Goal: Book appointment/travel/reservation

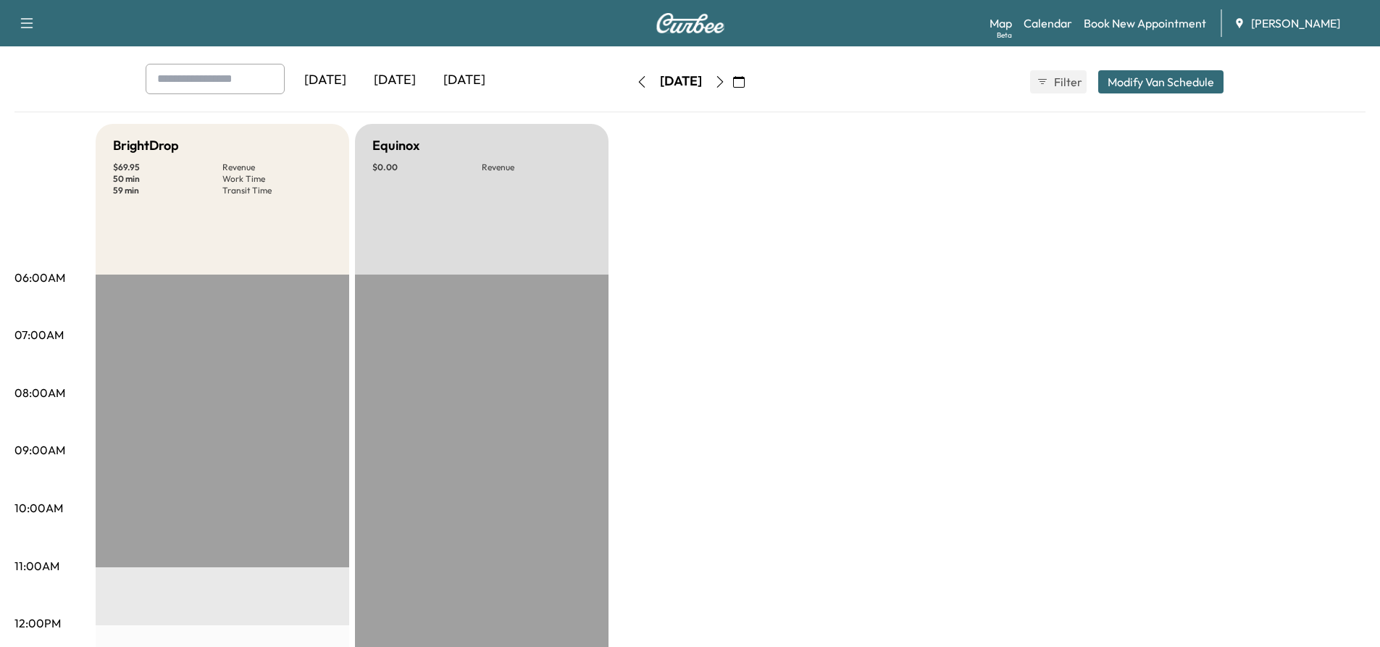
scroll to position [64, 0]
click at [636, 83] on icon "button" at bounding box center [642, 84] width 12 height 12
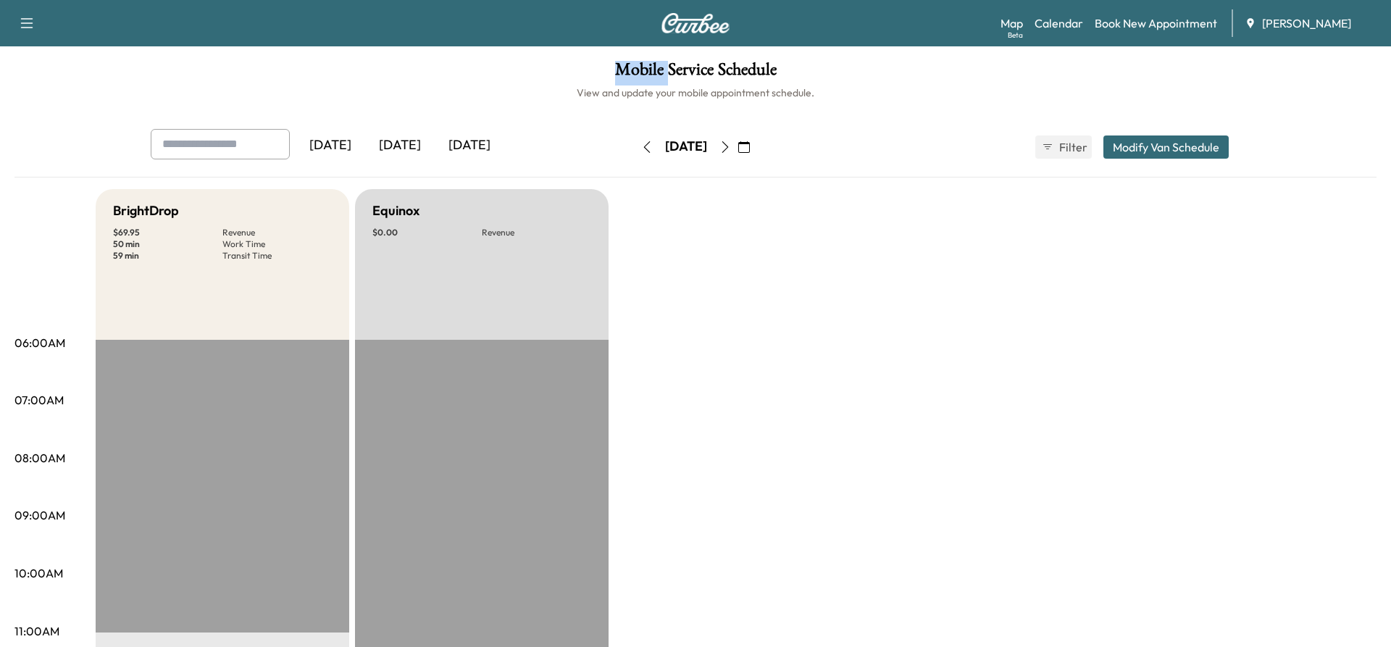
click at [588, 83] on h1 "Mobile Service Schedule" at bounding box center [695, 73] width 1362 height 25
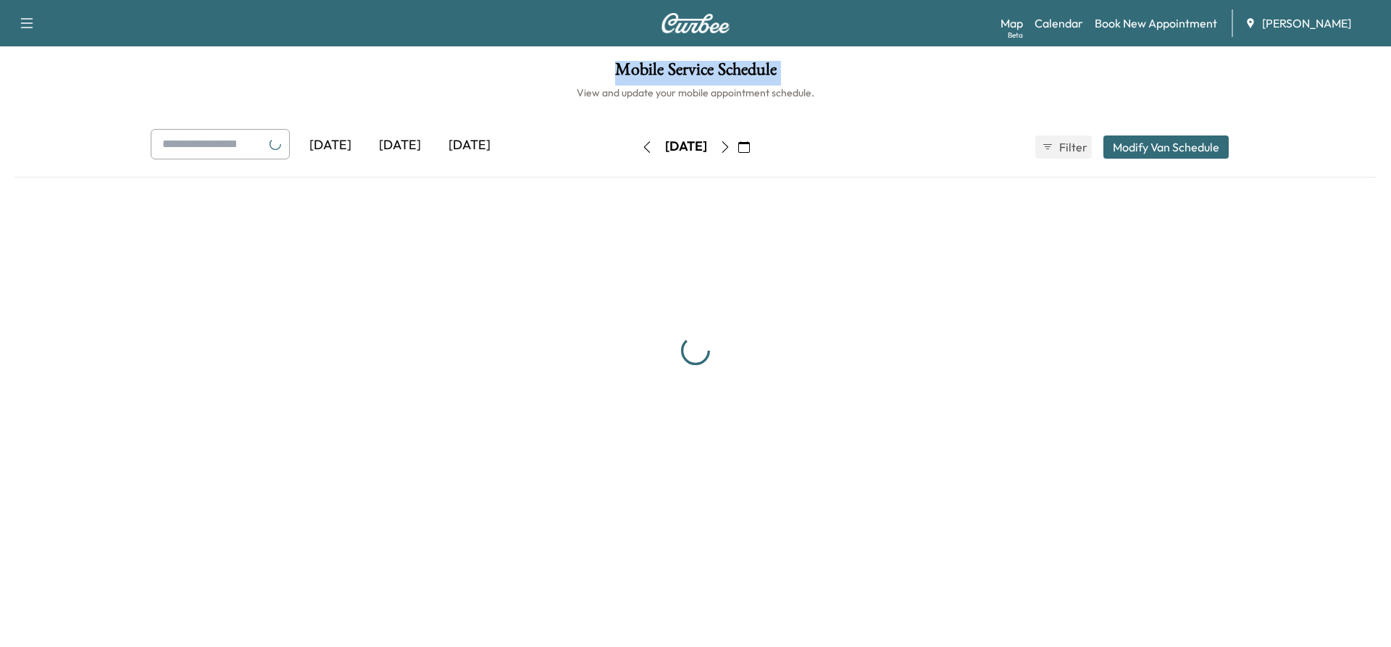
click at [588, 83] on h1 "Mobile Service Schedule" at bounding box center [695, 73] width 1362 height 25
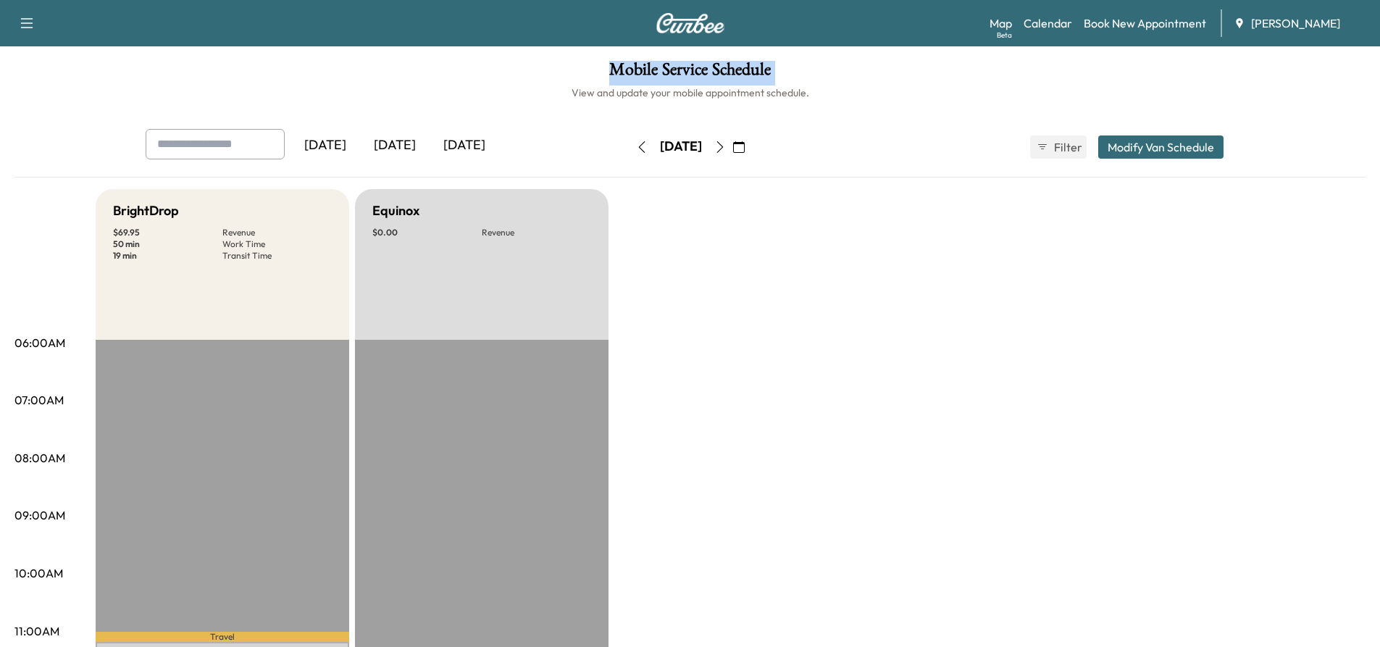
click at [636, 145] on icon "button" at bounding box center [642, 147] width 12 height 12
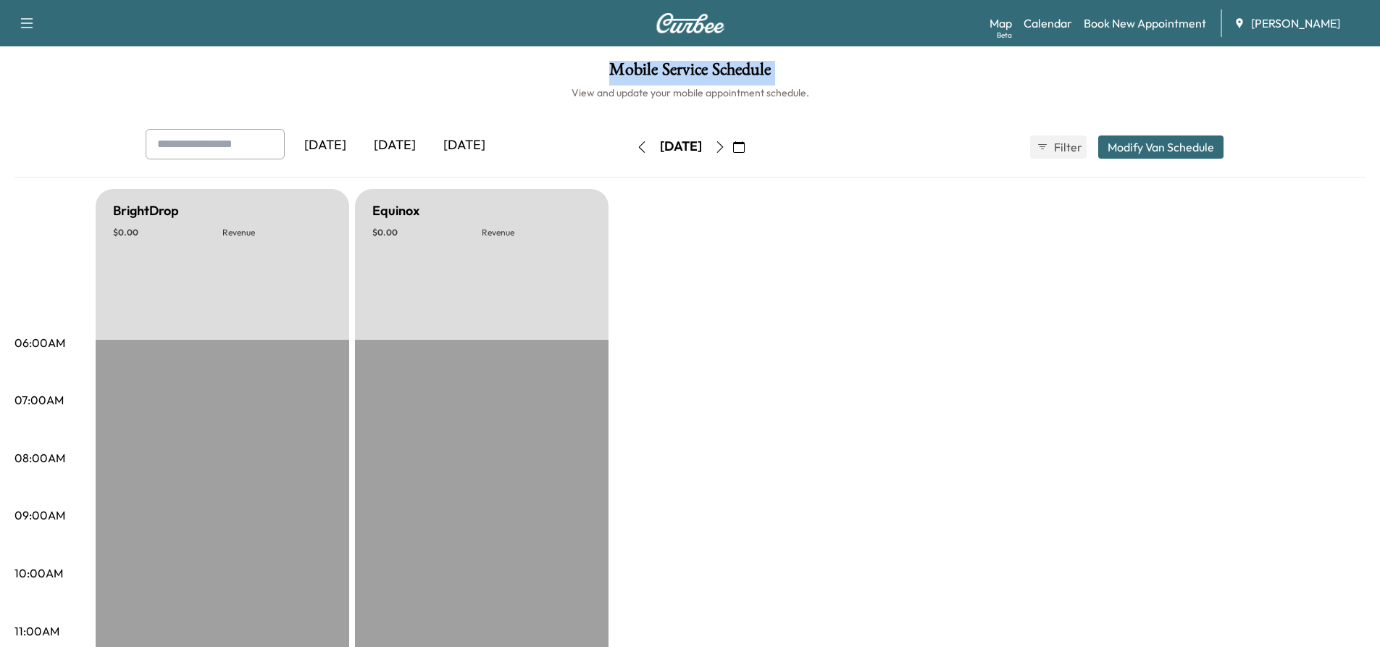
click at [636, 146] on icon "button" at bounding box center [642, 147] width 12 height 12
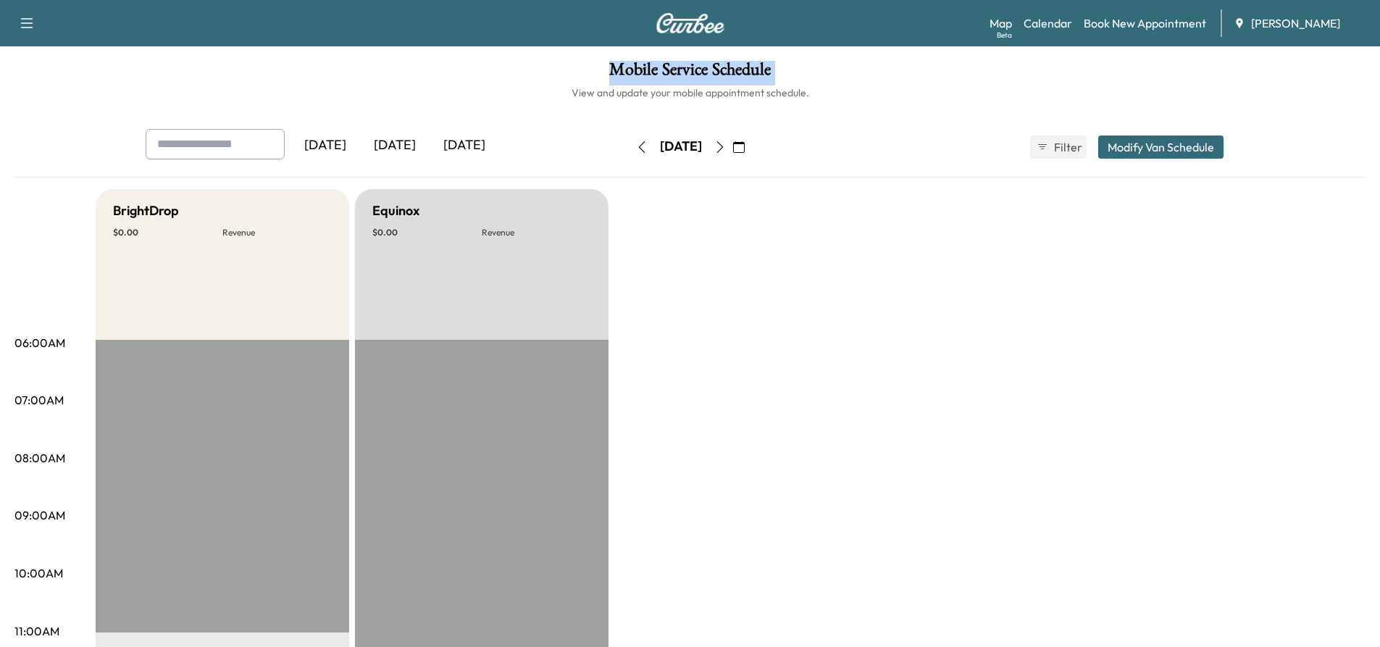
click at [636, 143] on icon "button" at bounding box center [642, 147] width 12 height 12
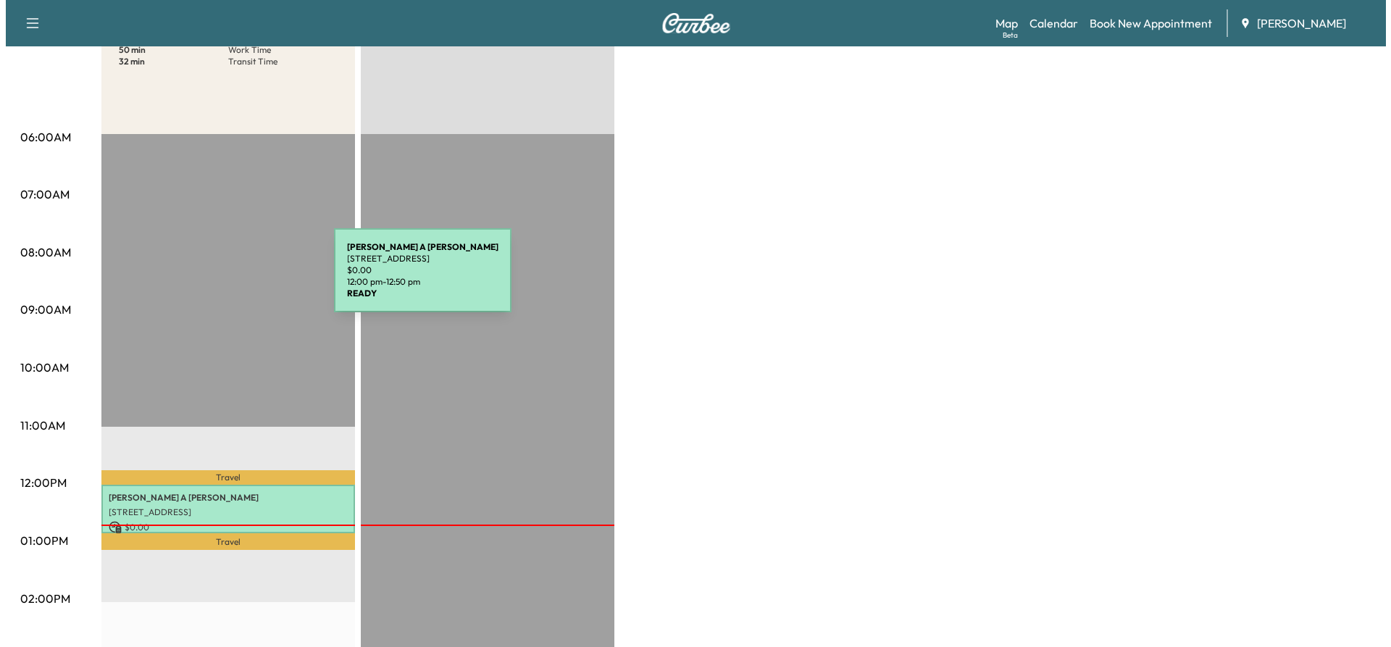
scroll to position [145, 0]
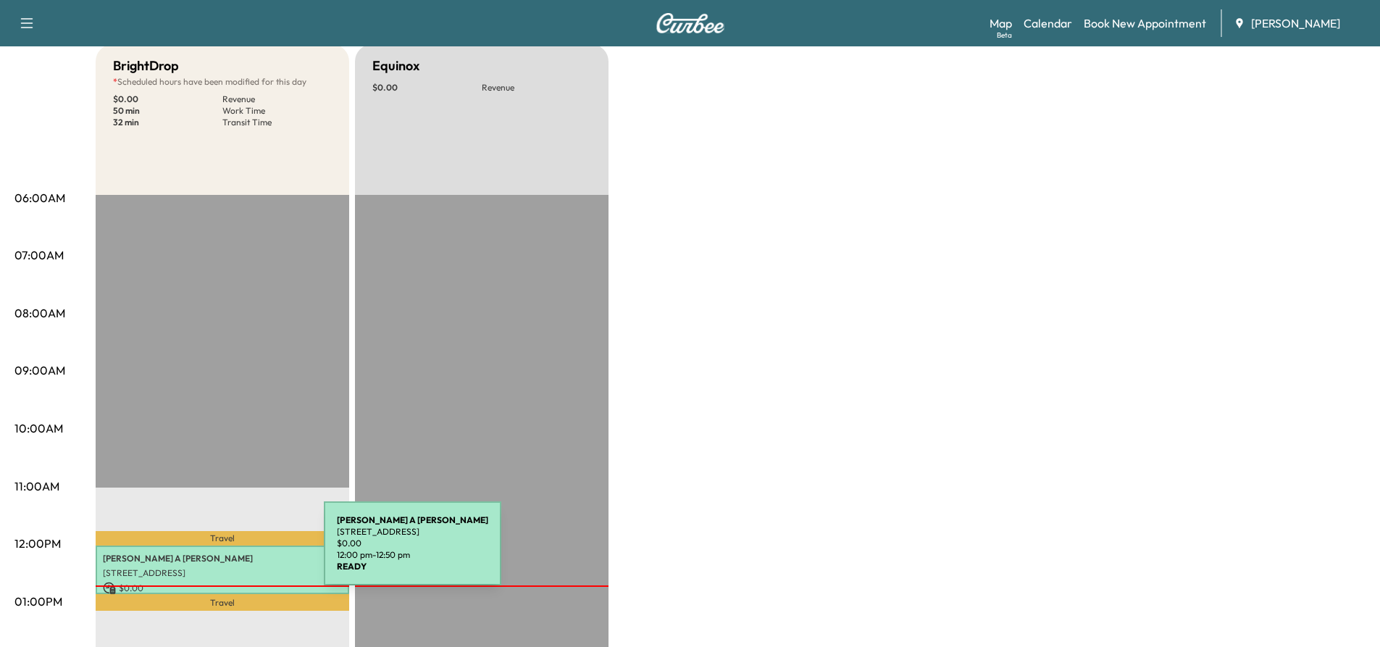
click at [215, 553] on p "[PERSON_NAME]" at bounding box center [222, 559] width 239 height 12
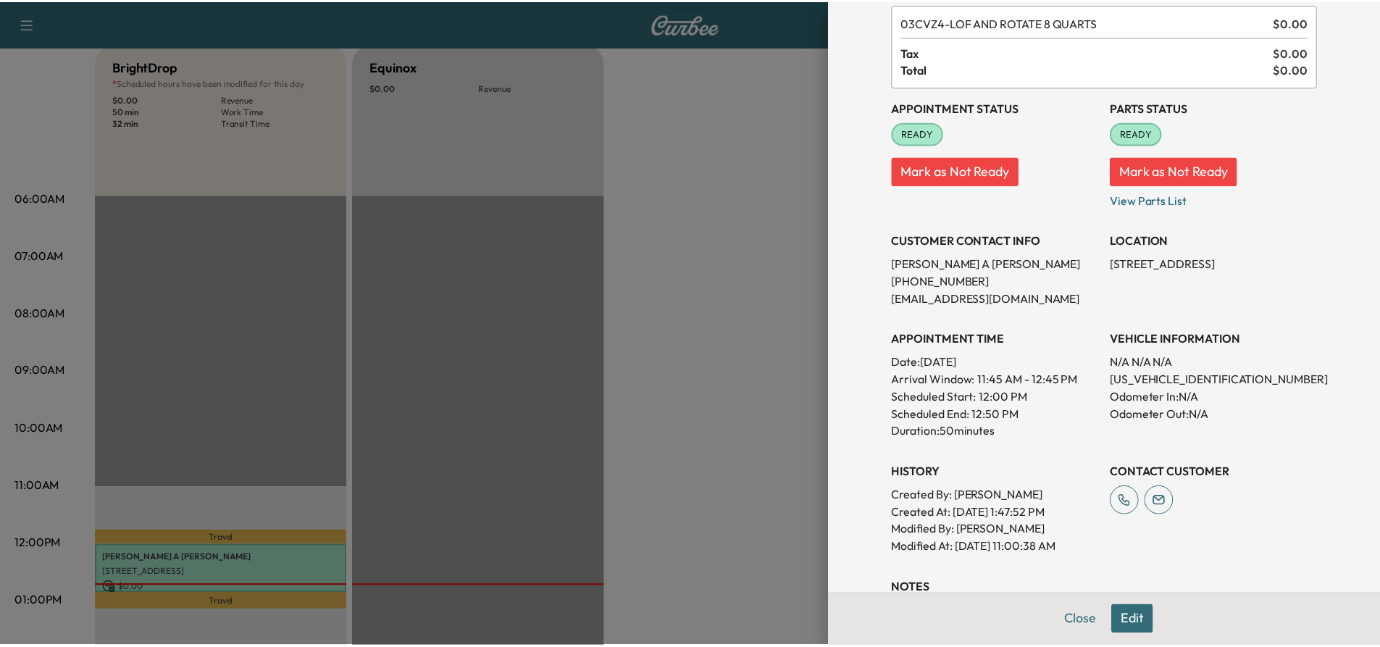
scroll to position [0, 0]
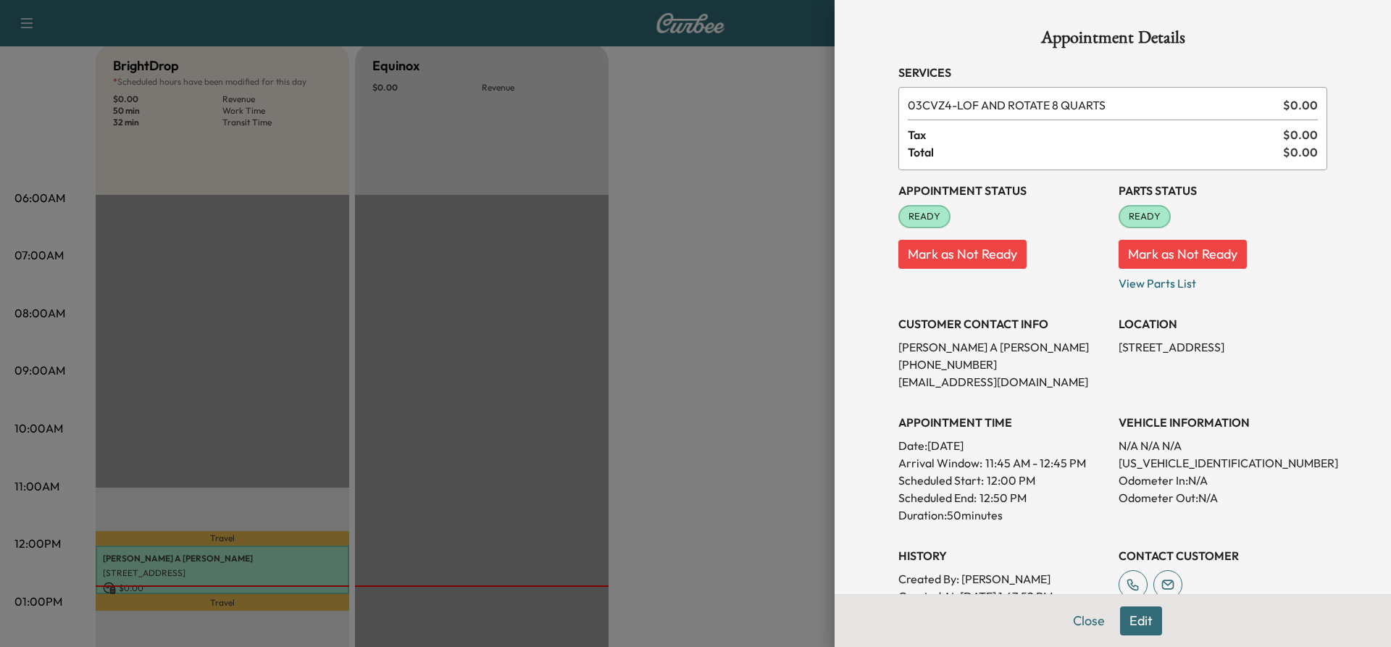
click at [381, 264] on div at bounding box center [695, 323] width 1391 height 647
